Goal: Information Seeking & Learning: Learn about a topic

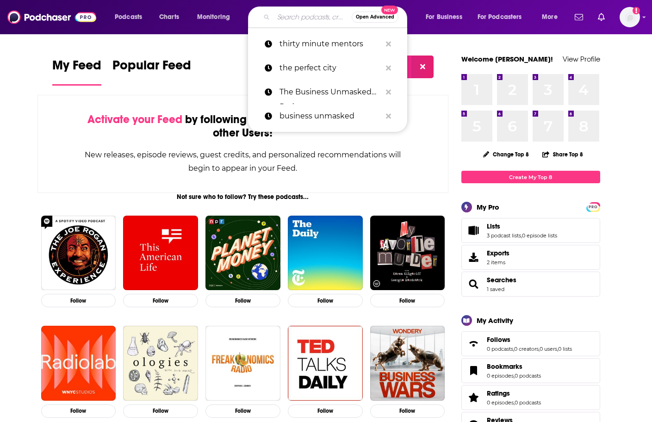
click at [291, 12] on input "Search podcasts, credits, & more..." at bounding box center [313, 17] width 78 height 15
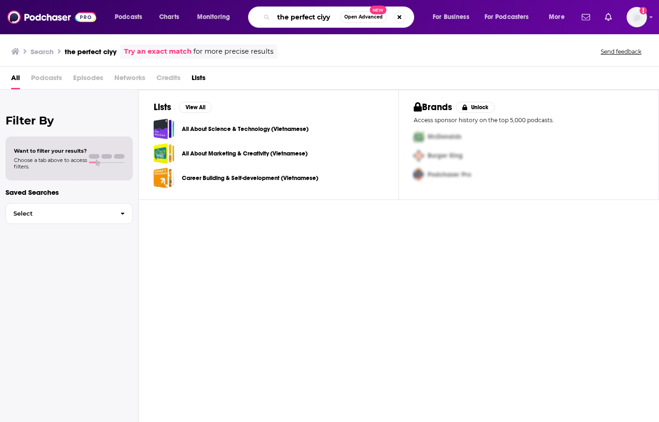
click at [327, 19] on input "the perfect ciyy" at bounding box center [307, 17] width 67 height 15
type input "the perfect city"
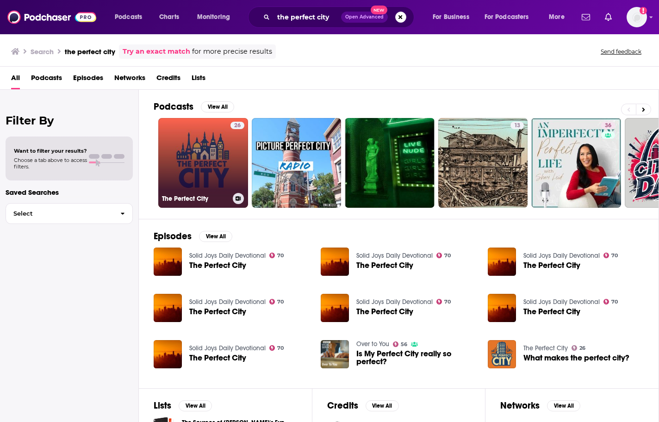
click at [216, 206] on link "26 The Perfect City" at bounding box center [203, 163] width 90 height 90
